Goal: Task Accomplishment & Management: Manage account settings

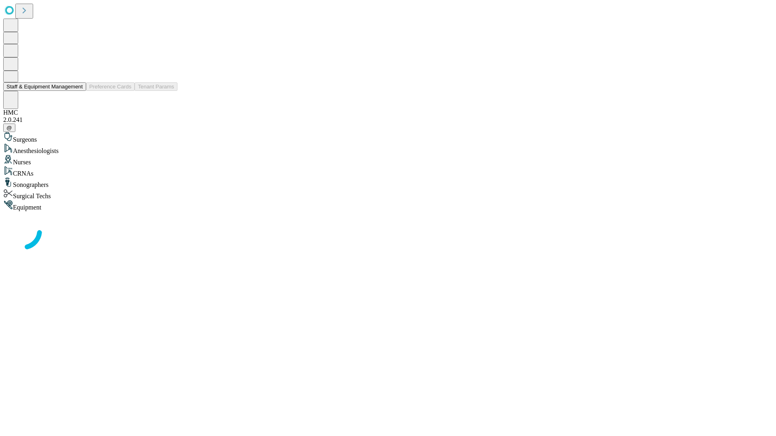
click at [77, 91] on button "Staff & Equipment Management" at bounding box center [44, 86] width 83 height 8
